Goal: Transaction & Acquisition: Book appointment/travel/reservation

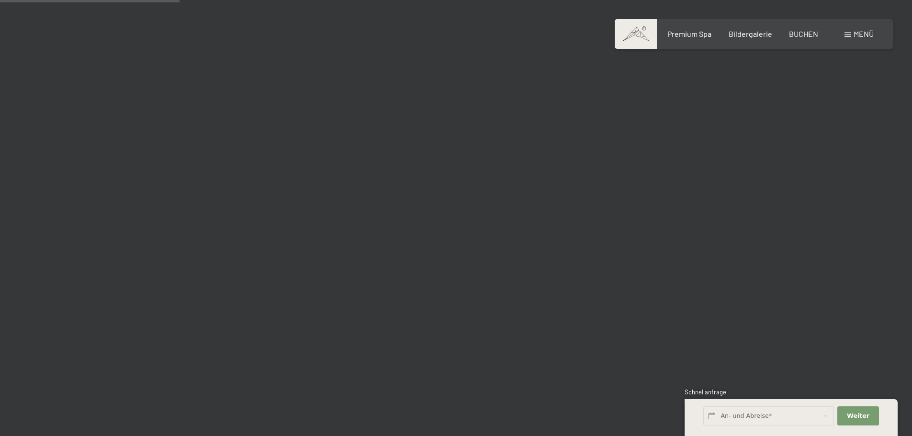
scroll to position [2249, 0]
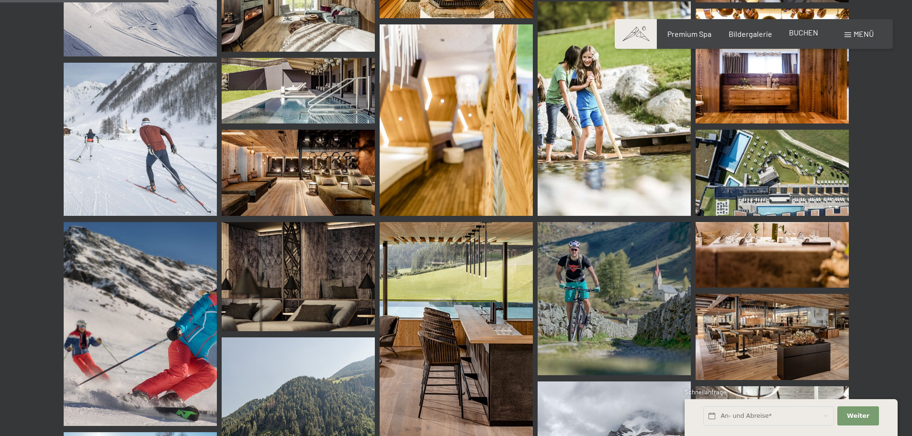
click at [807, 31] on span "BUCHEN" at bounding box center [803, 32] width 29 height 9
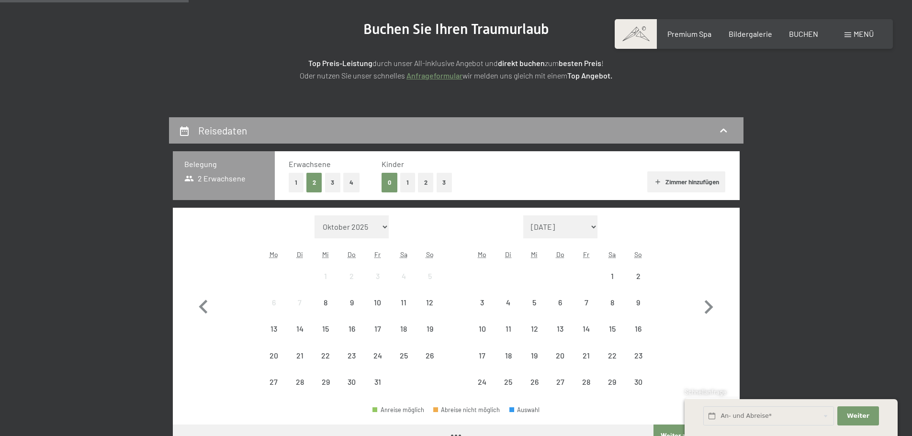
scroll to position [191, 0]
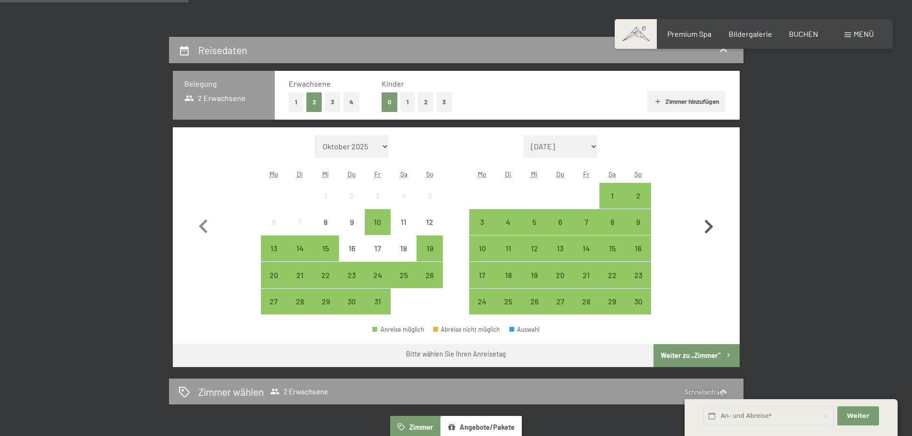
click at [705, 225] on icon "button" at bounding box center [708, 227] width 28 height 28
select select "[DATE]"
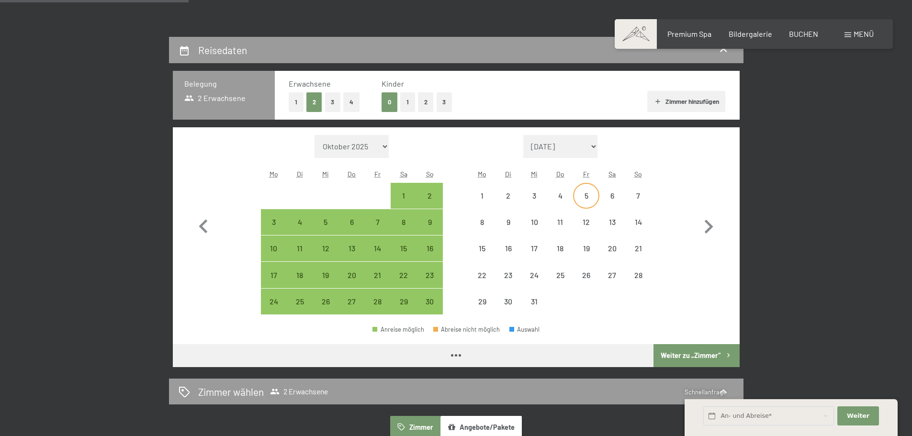
select select "[DATE]"
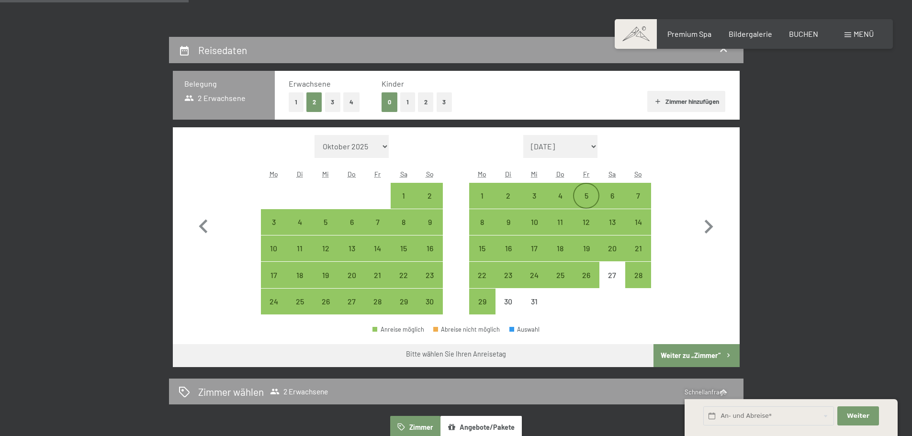
click at [582, 196] on div "5" at bounding box center [586, 204] width 24 height 24
select select "[DATE]"
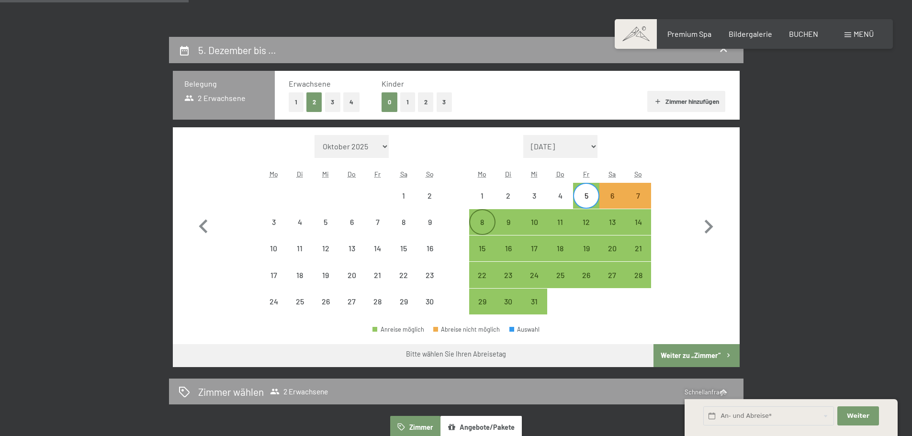
click at [486, 223] on div "8" at bounding box center [482, 230] width 24 height 24
select select "[DATE]"
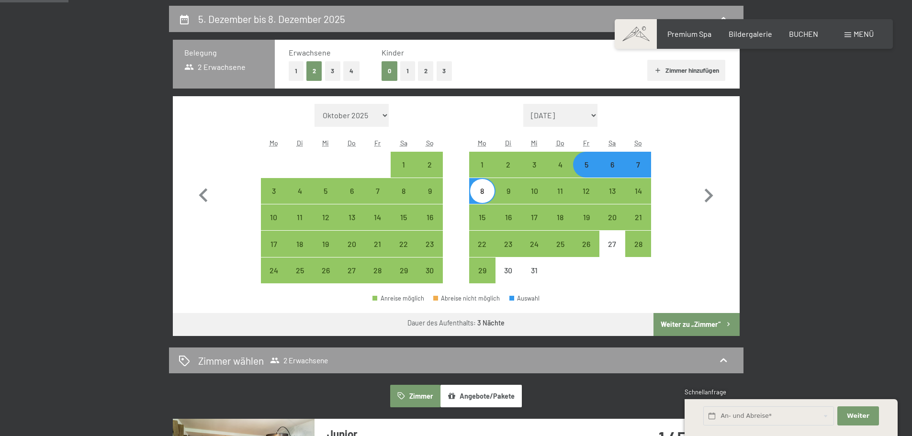
scroll to position [239, 0]
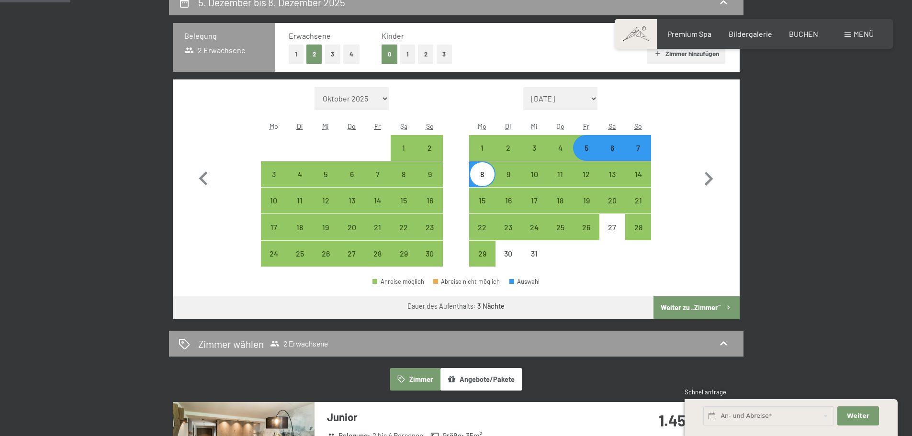
click at [699, 304] on button "Weiter zu „Zimmer“" at bounding box center [696, 307] width 86 height 23
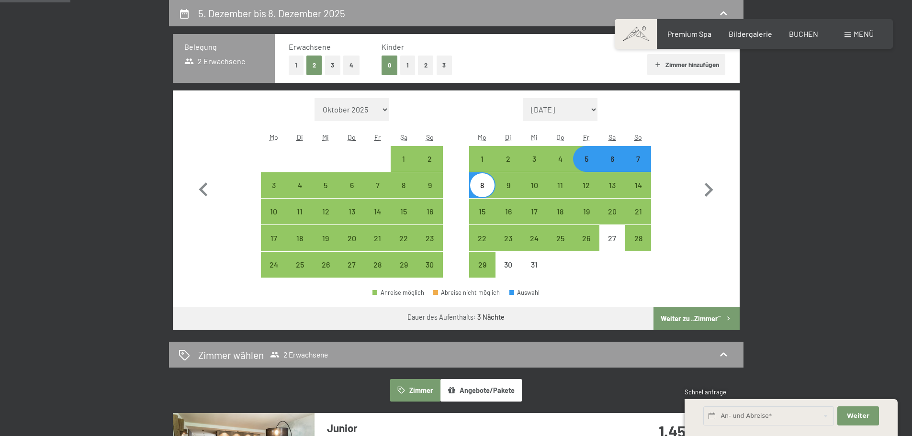
select select "[DATE]"
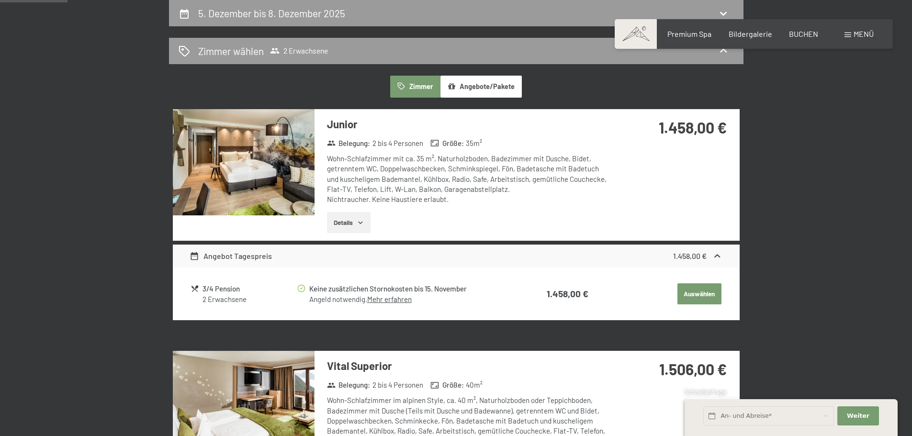
click at [353, 226] on button "Details" at bounding box center [349, 222] width 44 height 21
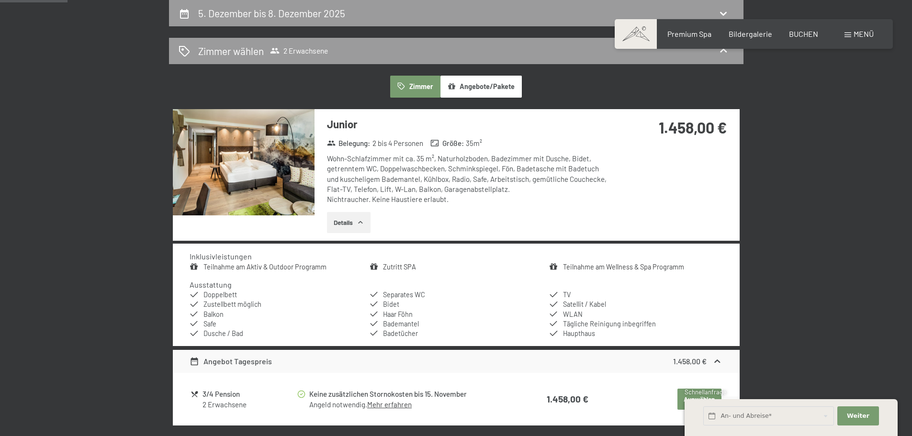
click at [350, 225] on button "Details" at bounding box center [349, 222] width 44 height 21
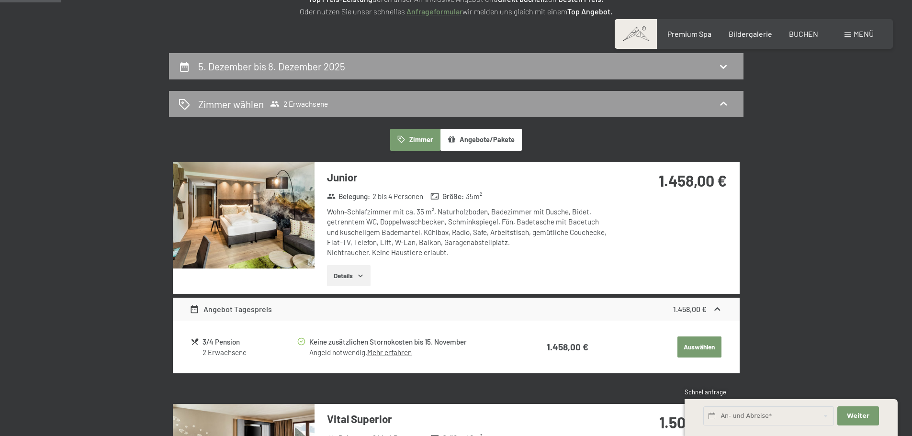
scroll to position [191, 0]
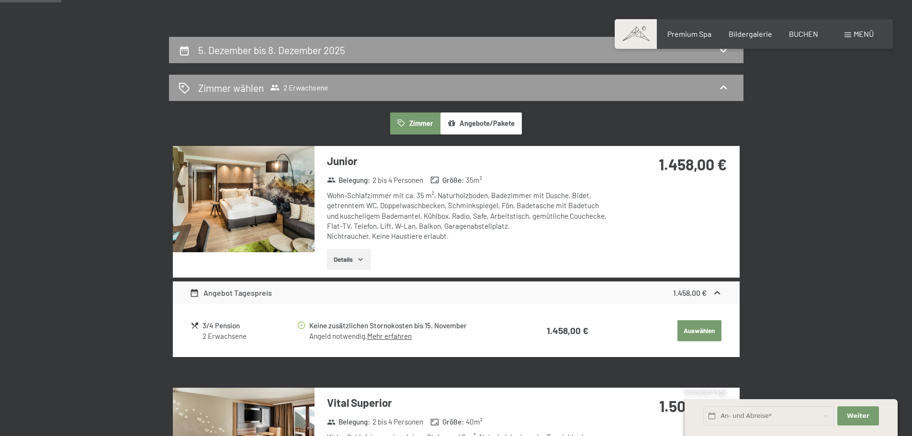
click at [277, 200] on img at bounding box center [244, 199] width 142 height 106
click at [215, 291] on div "Angebot Tagespreis" at bounding box center [231, 292] width 82 height 11
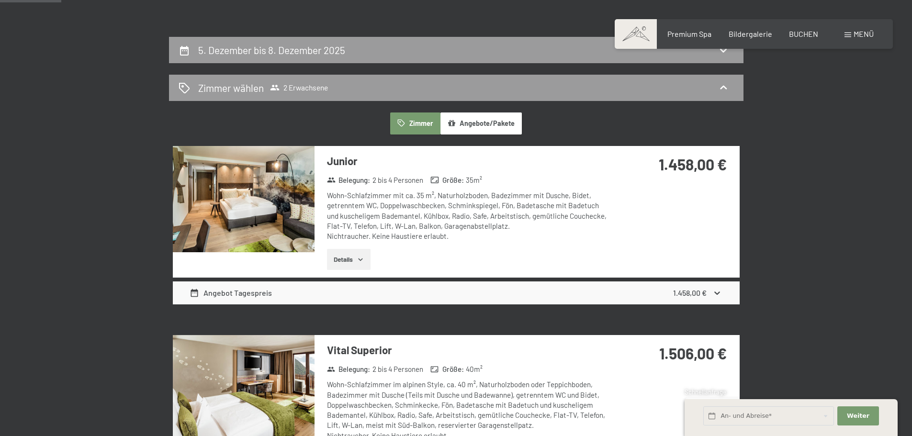
click at [215, 291] on div "Angebot Tagespreis" at bounding box center [231, 292] width 82 height 11
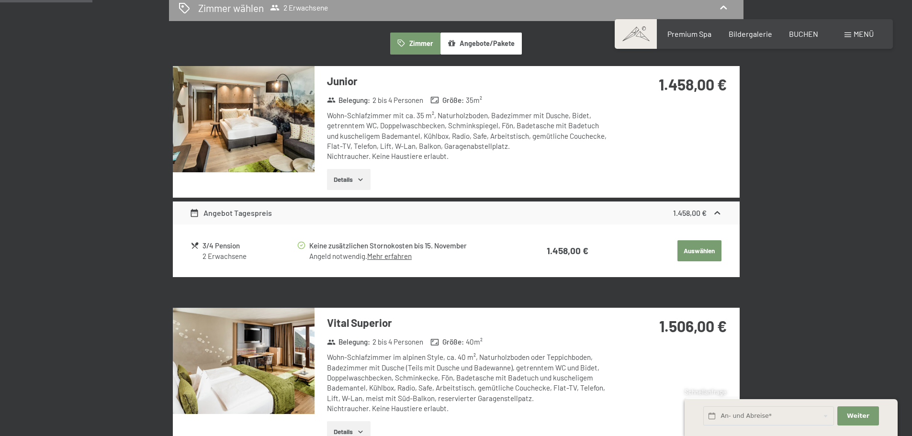
scroll to position [287, 0]
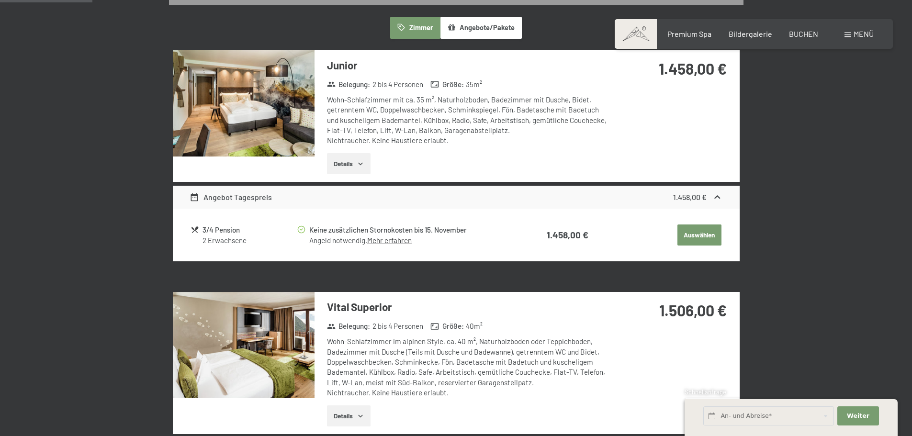
click at [240, 351] on img at bounding box center [244, 345] width 142 height 106
